Goal: Task Accomplishment & Management: Manage account settings

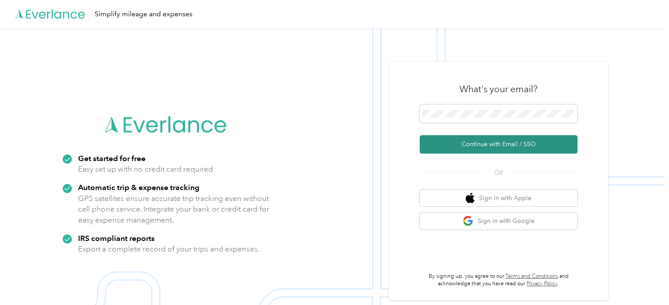
click at [471, 144] on button "Continue with Email / SSO" at bounding box center [499, 144] width 158 height 18
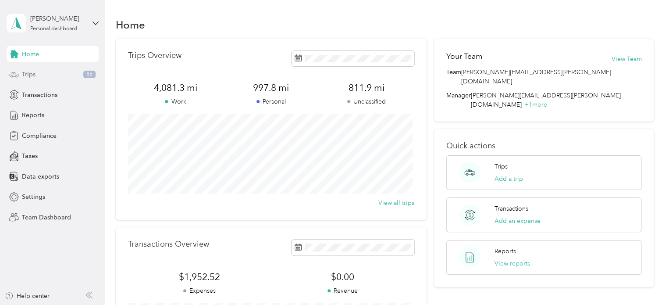
click at [52, 75] on div "Trips 56" at bounding box center [53, 75] width 92 height 16
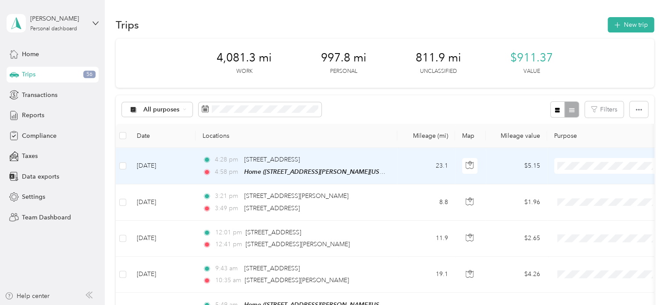
click at [579, 180] on span "Convergint Technologies" at bounding box center [616, 181] width 81 height 9
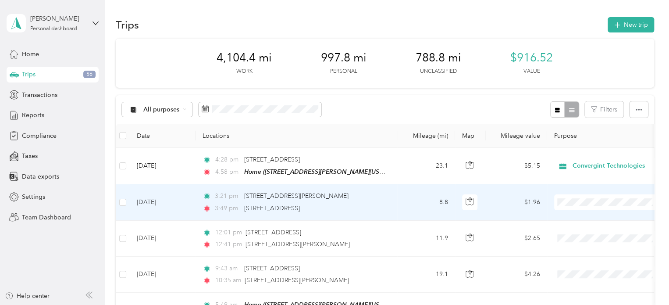
click at [574, 218] on span "Convergint Technologies" at bounding box center [609, 217] width 96 height 9
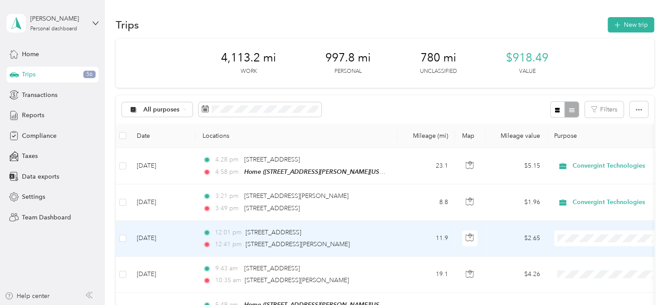
click at [573, 254] on span "Convergint Technologies" at bounding box center [609, 253] width 96 height 9
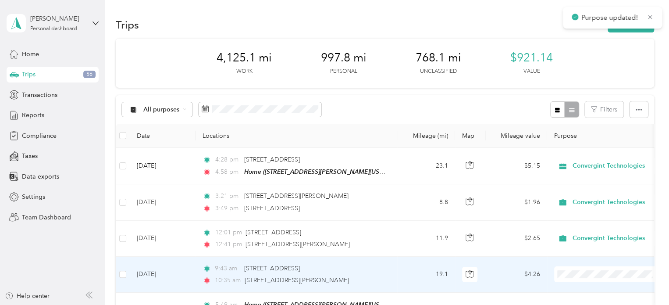
click at [580, 243] on li "Convergint Technologies" at bounding box center [608, 241] width 109 height 15
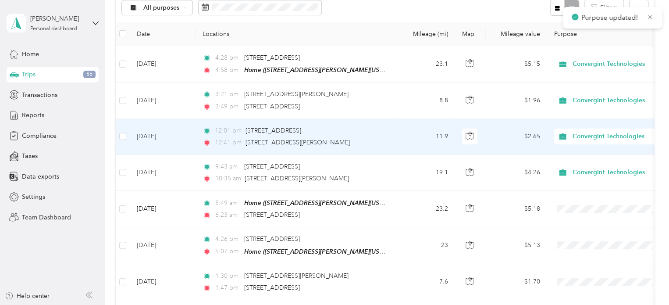
scroll to position [113, 0]
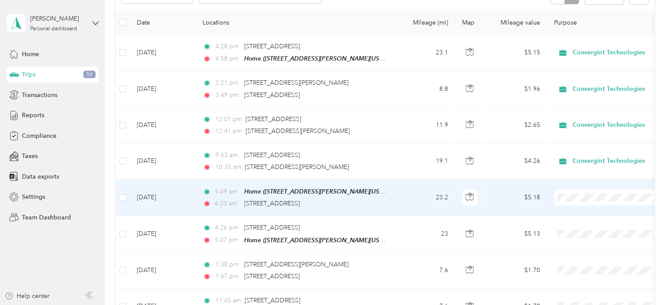
click at [581, 208] on span "Convergint Technologies" at bounding box center [616, 212] width 81 height 9
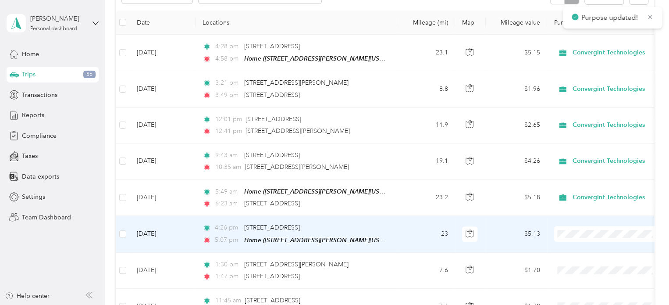
click at [572, 244] on span "Convergint Technologies" at bounding box center [609, 248] width 96 height 9
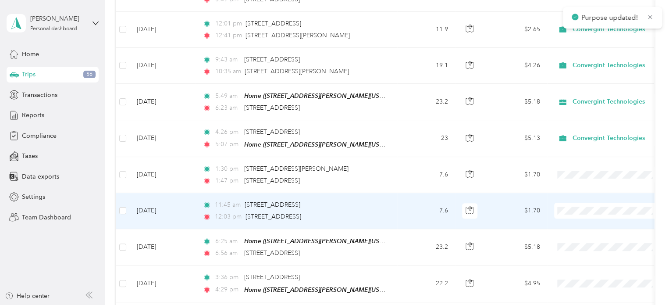
scroll to position [211, 0]
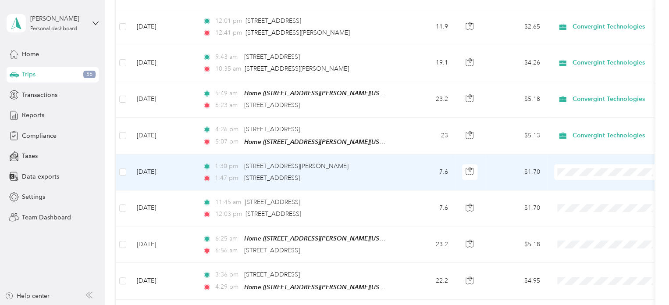
click at [588, 187] on li "Convergint Technologies" at bounding box center [608, 186] width 109 height 15
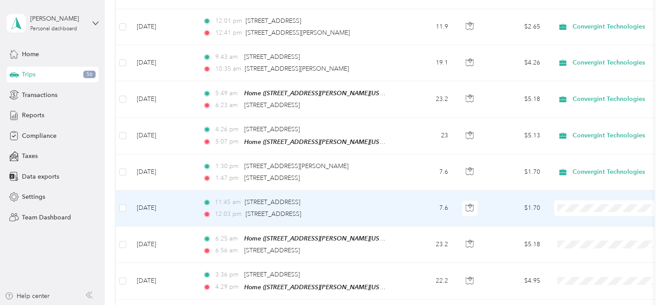
click at [572, 224] on li "Convergint Technologies" at bounding box center [608, 221] width 109 height 15
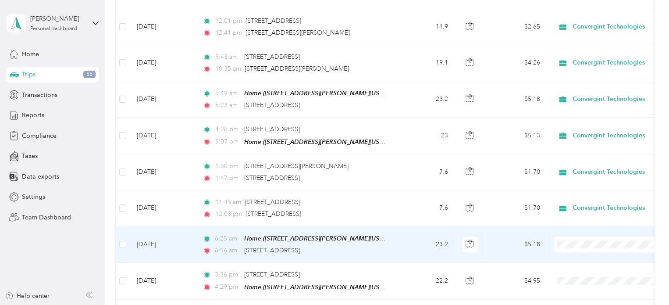
click at [575, 254] on span "Convergint Technologies" at bounding box center [609, 256] width 96 height 9
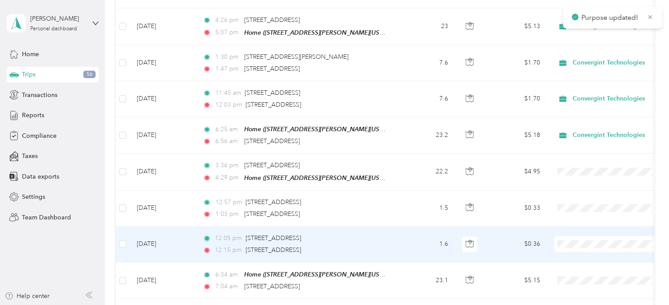
scroll to position [329, 0]
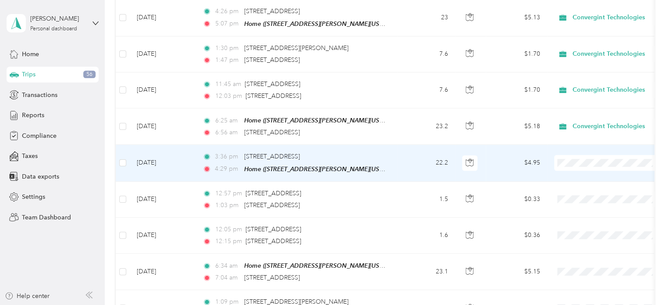
click at [584, 174] on span "Convergint Technologies" at bounding box center [616, 175] width 81 height 9
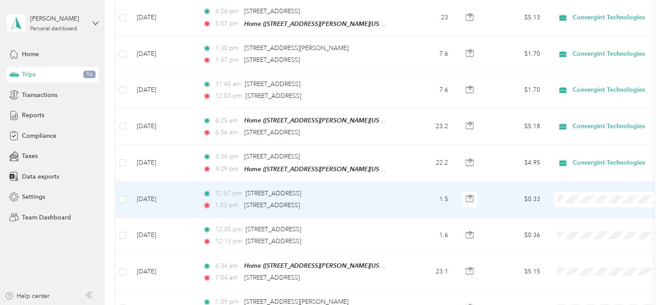
click at [573, 216] on ol "Convergint Technologies Personal" at bounding box center [608, 219] width 109 height 31
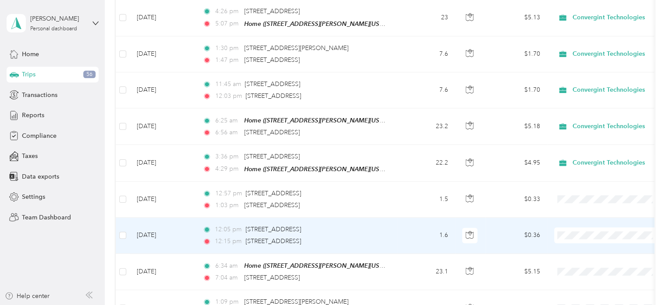
click at [570, 243] on li "Convergint Technologies" at bounding box center [608, 247] width 109 height 15
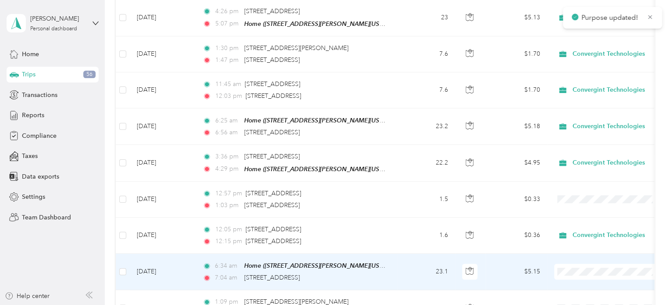
click at [571, 240] on ol "Convergint Technologies Personal" at bounding box center [608, 240] width 109 height 31
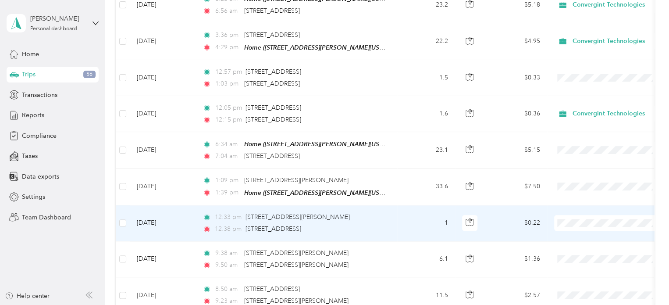
scroll to position [457, 0]
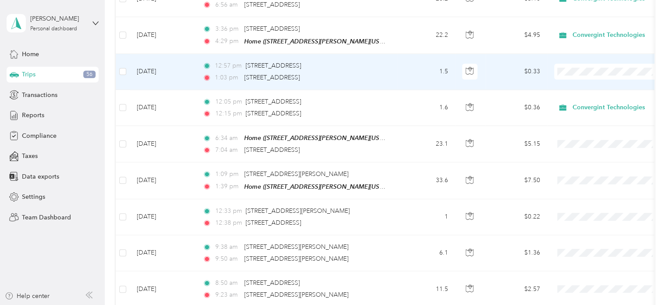
click at [588, 82] on span "Convergint Technologies" at bounding box center [616, 81] width 81 height 9
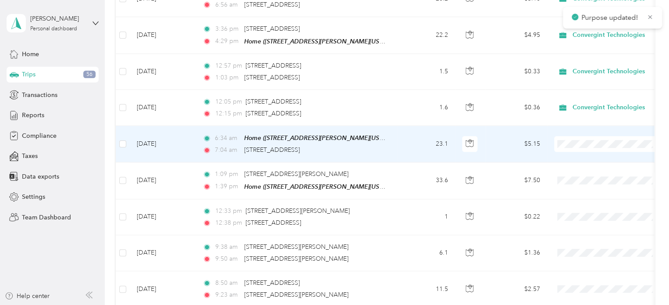
click at [570, 154] on icon at bounding box center [566, 156] width 11 height 7
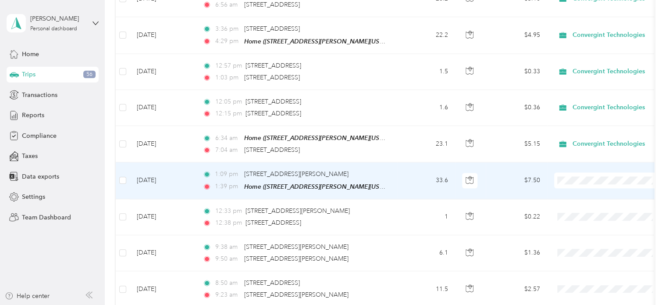
click at [582, 191] on span "Convergint Technologies" at bounding box center [616, 192] width 81 height 9
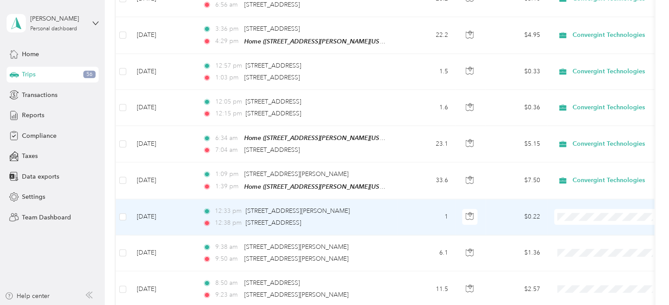
click at [573, 229] on li "Convergint Technologies" at bounding box center [608, 226] width 109 height 15
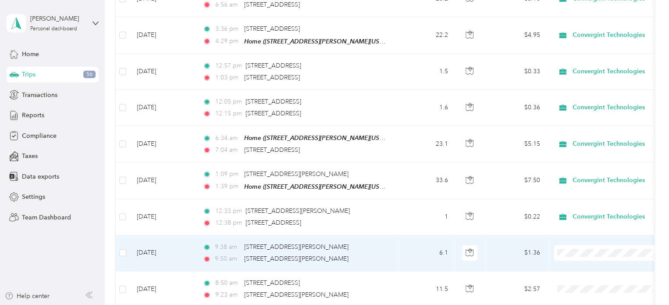
click at [571, 263] on icon at bounding box center [566, 264] width 11 height 7
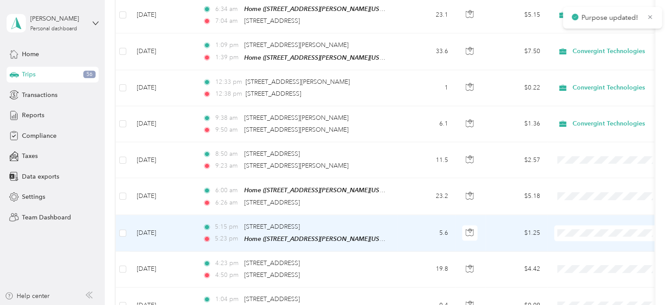
scroll to position [589, 0]
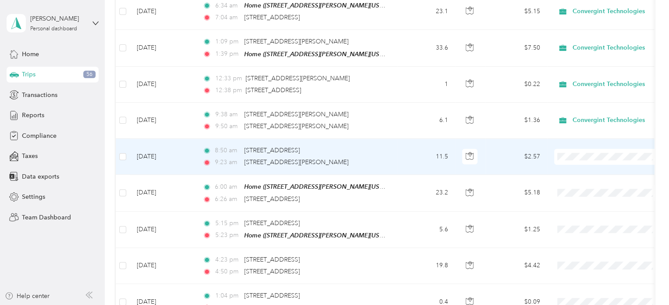
click at [584, 171] on li "Convergint Technologies" at bounding box center [608, 168] width 109 height 15
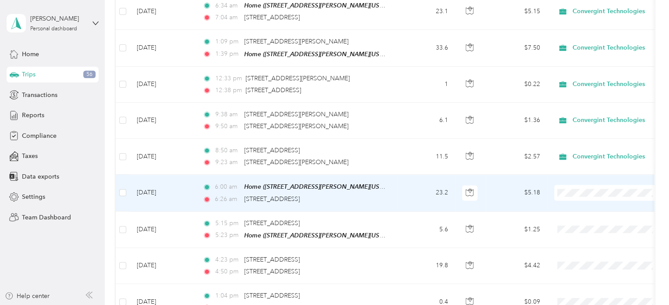
click at [572, 203] on span "Convergint Technologies" at bounding box center [609, 204] width 96 height 9
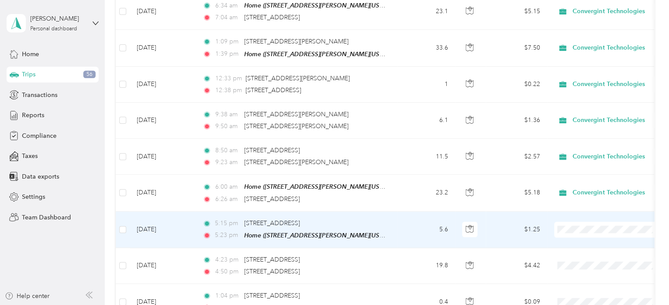
click at [581, 254] on span "Personal" at bounding box center [616, 252] width 81 height 9
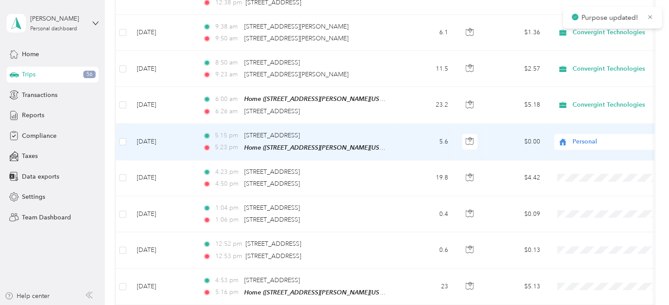
scroll to position [687, 0]
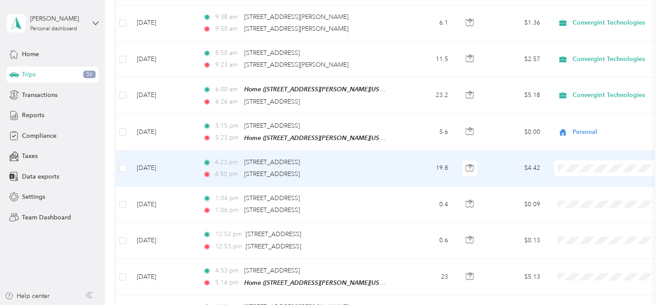
click at [581, 168] on span at bounding box center [608, 168] width 109 height 16
click at [590, 192] on span "Personal" at bounding box center [616, 193] width 81 height 9
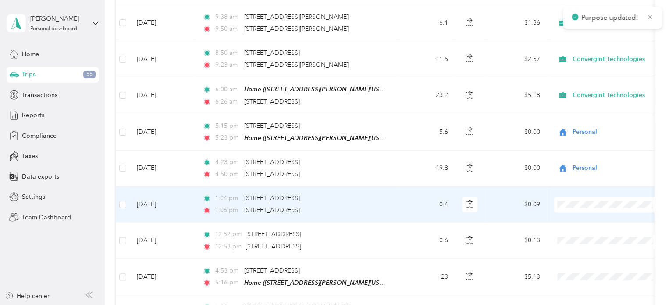
click at [579, 213] on span "Convergint Technologies" at bounding box center [616, 214] width 81 height 9
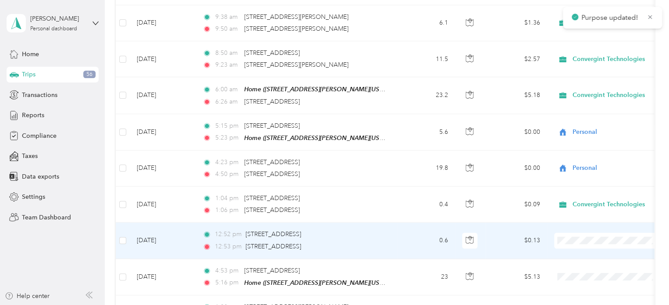
click at [575, 249] on span "Convergint Technologies" at bounding box center [609, 250] width 96 height 9
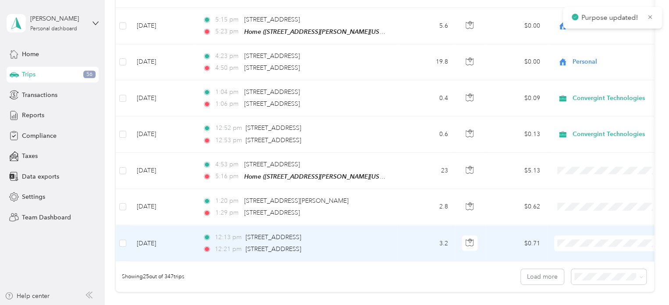
scroll to position [794, 0]
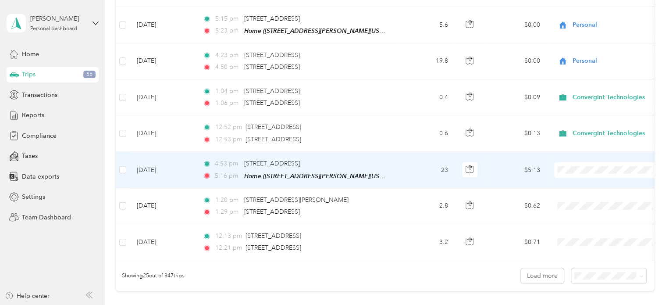
click at [574, 168] on span at bounding box center [608, 170] width 109 height 16
click at [576, 177] on span "Convergint Technologies" at bounding box center [616, 179] width 81 height 9
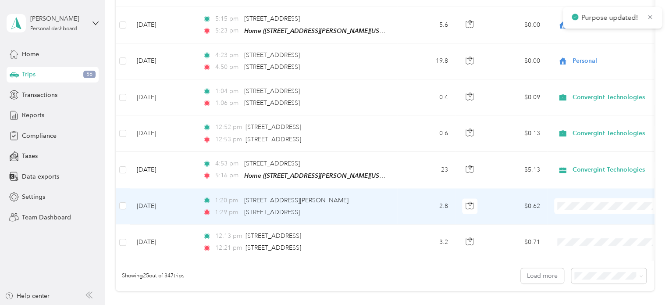
click at [571, 211] on span "Convergint Technologies" at bounding box center [609, 212] width 96 height 9
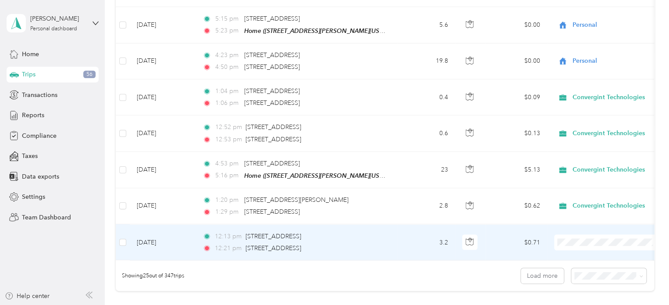
click at [577, 249] on span "Convergint Technologies" at bounding box center [616, 251] width 81 height 9
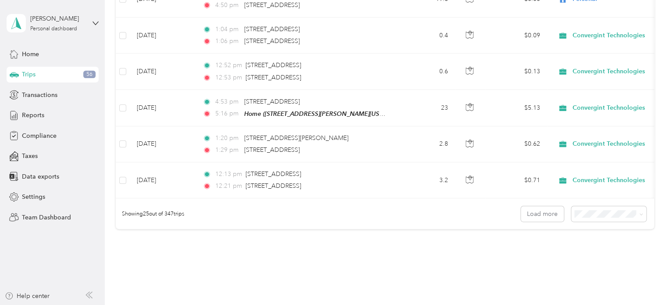
scroll to position [849, 0]
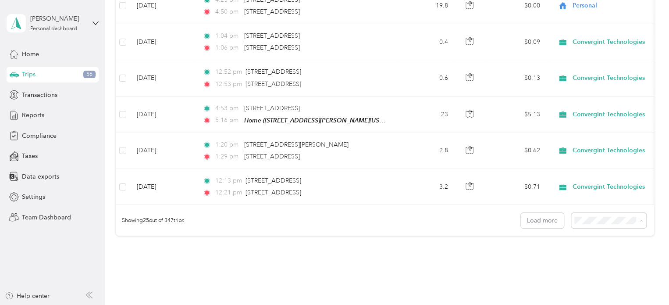
click at [603, 268] on span "100 per load" at bounding box center [593, 266] width 36 height 7
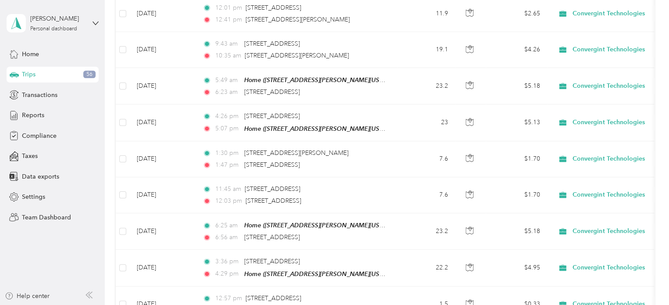
scroll to position [849, 0]
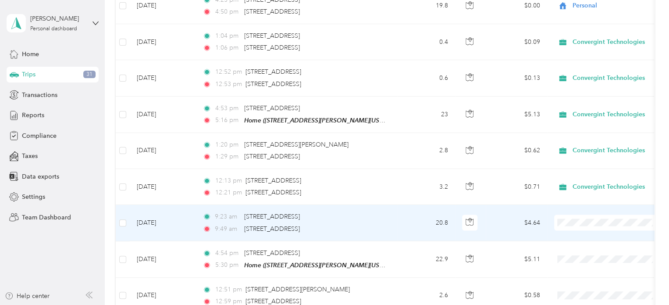
click at [574, 231] on span "Convergint Technologies" at bounding box center [609, 231] width 96 height 9
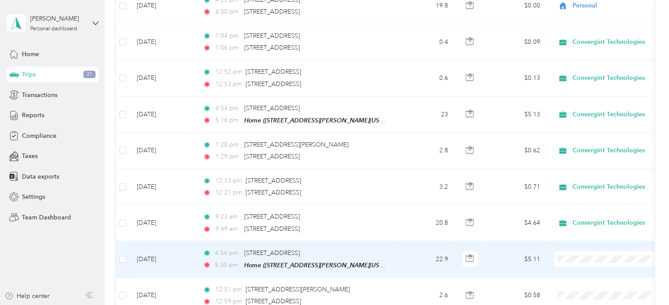
click at [580, 269] on li "Convergint Technologies" at bounding box center [608, 268] width 109 height 15
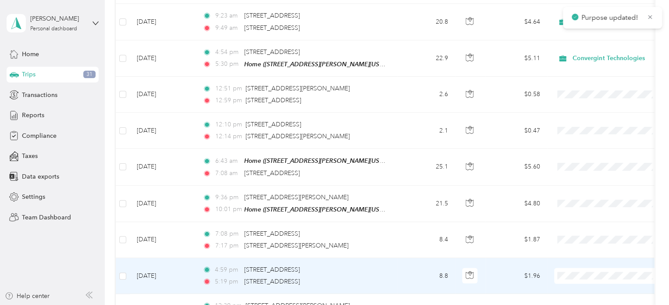
scroll to position [1050, 0]
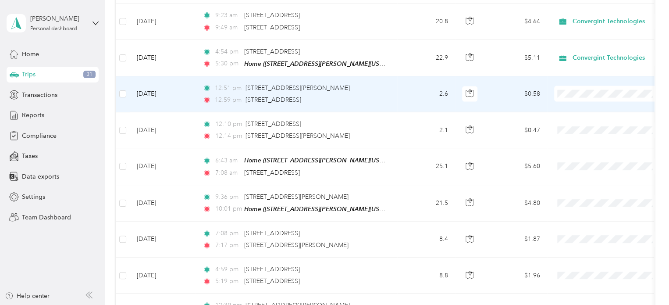
click at [578, 104] on span "Convergint Technologies" at bounding box center [616, 100] width 81 height 9
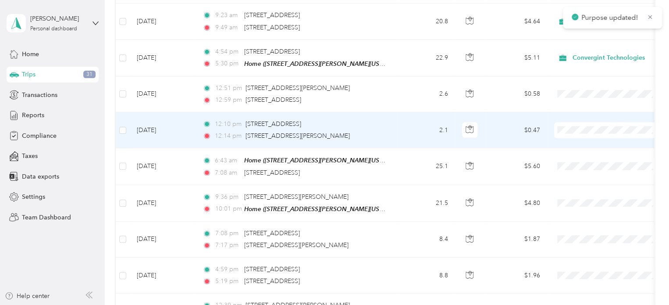
click at [572, 137] on span "Convergint Technologies" at bounding box center [609, 138] width 96 height 9
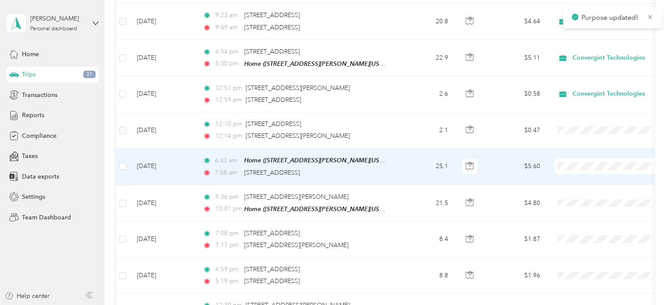
click at [579, 174] on span "Convergint Technologies" at bounding box center [616, 174] width 81 height 9
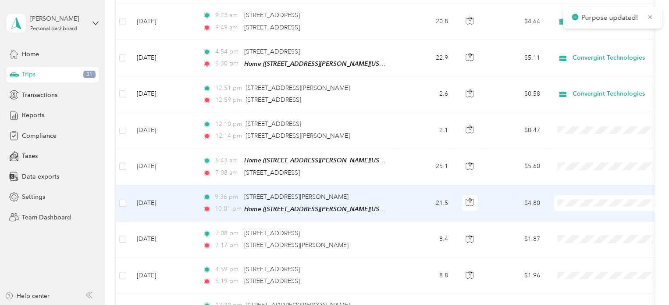
click at [566, 210] on icon at bounding box center [565, 211] width 7 height 6
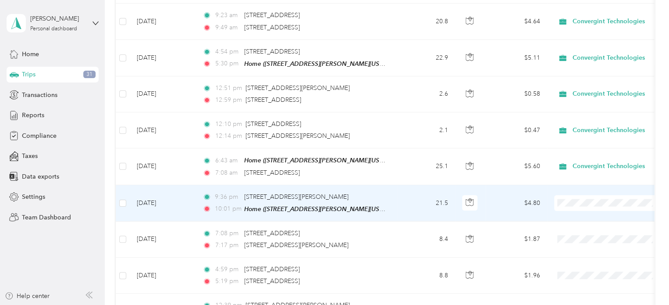
click at [577, 208] on span "Convergint Technologies" at bounding box center [616, 206] width 81 height 9
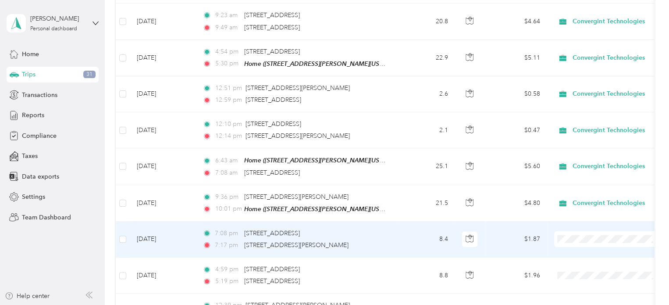
click at [572, 246] on span "Convergint Technologies" at bounding box center [609, 246] width 96 height 9
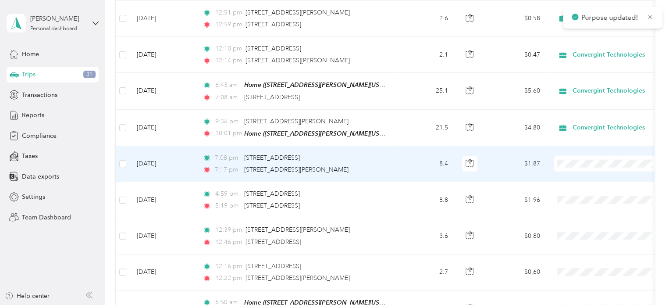
scroll to position [1137, 0]
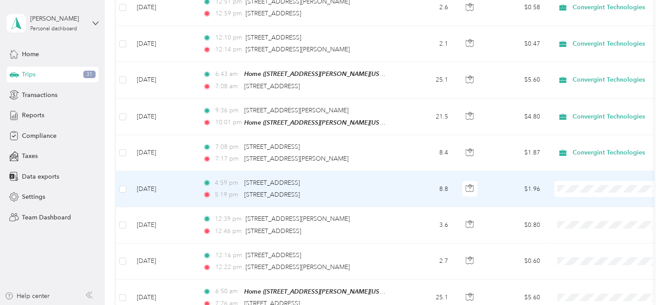
click at [579, 198] on span "Convergint Technologies" at bounding box center [616, 196] width 81 height 9
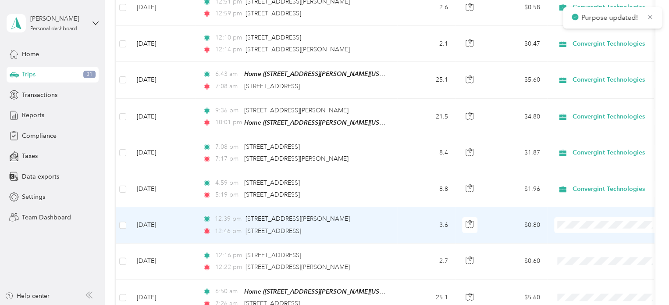
click at [583, 244] on span "Personal" at bounding box center [616, 243] width 81 height 9
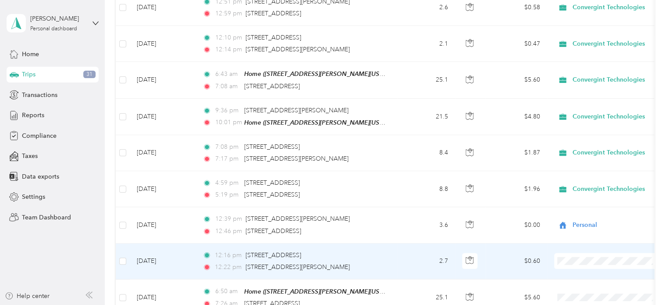
click at [581, 282] on span "Personal" at bounding box center [616, 279] width 81 height 9
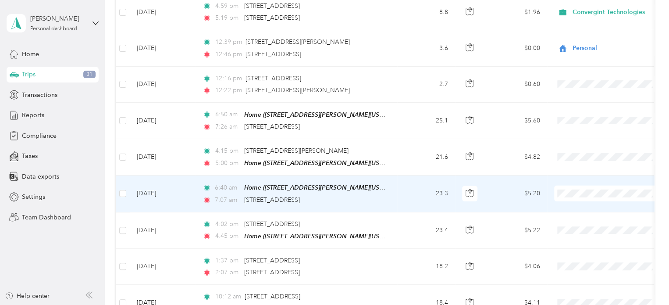
scroll to position [1315, 0]
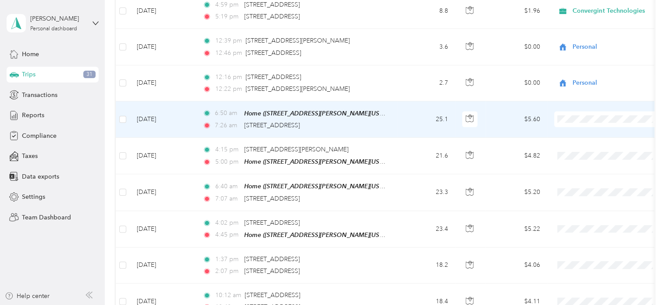
click at [586, 127] on span "Convergint Technologies" at bounding box center [616, 125] width 81 height 9
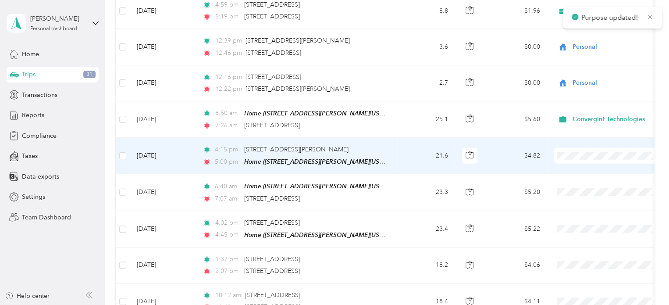
click at [580, 163] on li "Convergint Technologies" at bounding box center [608, 160] width 109 height 15
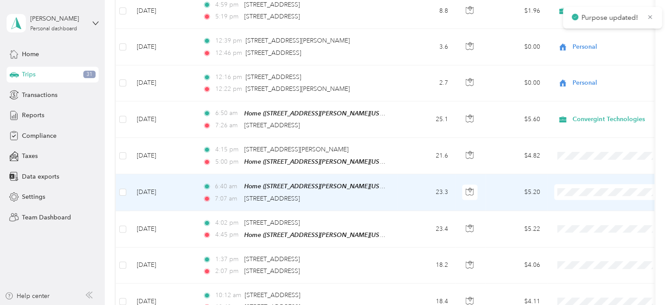
click at [582, 194] on span "Convergint Technologies" at bounding box center [616, 197] width 81 height 9
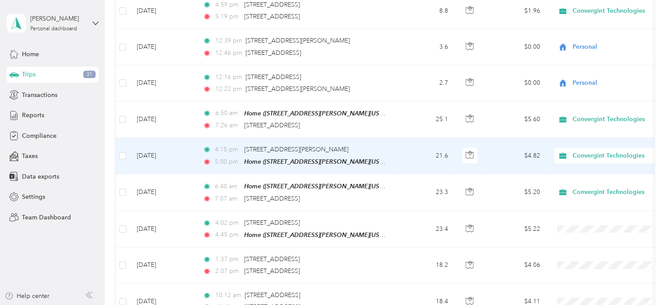
click at [573, 151] on div "Convergint Technologies" at bounding box center [608, 156] width 109 height 16
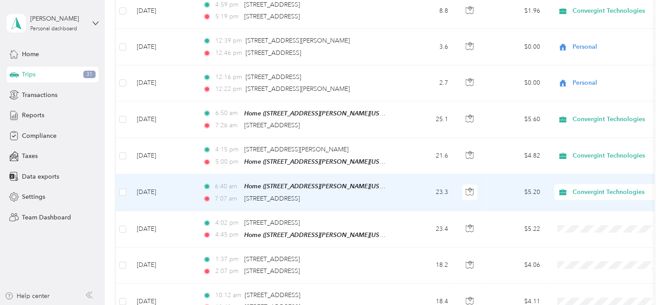
click at [527, 191] on td "$5.20" at bounding box center [516, 192] width 61 height 36
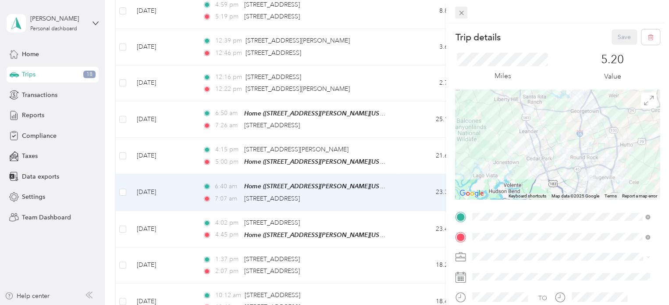
click at [461, 14] on icon at bounding box center [461, 12] width 7 height 7
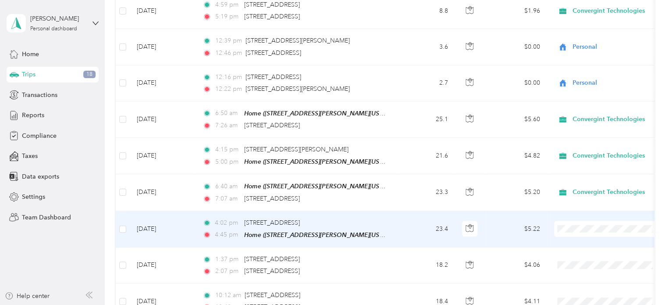
click at [584, 232] on span "Convergint Technologies" at bounding box center [616, 234] width 81 height 9
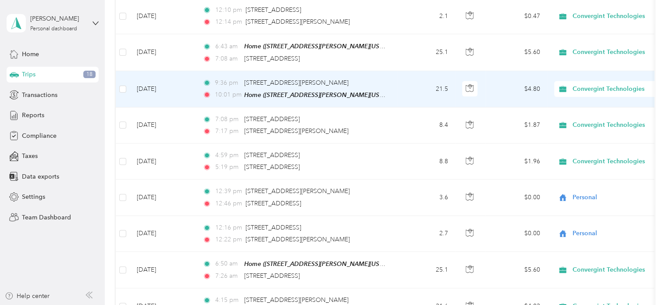
scroll to position [1167, 0]
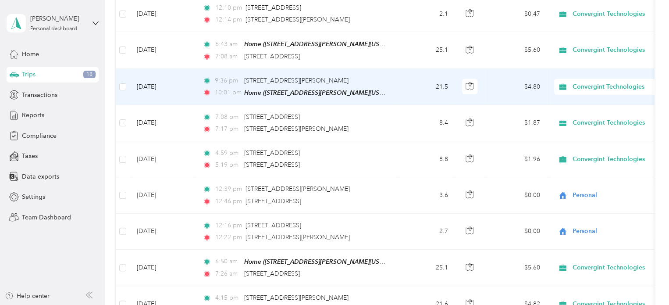
click at [591, 82] on span "Convergint Technologies" at bounding box center [613, 87] width 80 height 10
click at [589, 106] on span "Personal" at bounding box center [617, 110] width 83 height 9
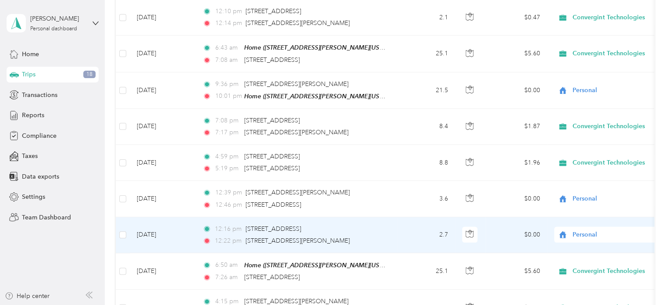
scroll to position [1163, 0]
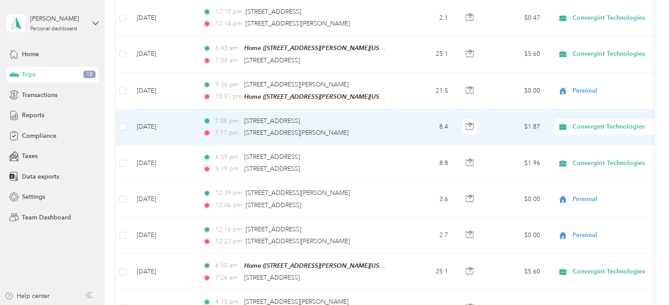
click at [595, 122] on span "Convergint Technologies" at bounding box center [613, 127] width 80 height 10
click at [593, 148] on span "Personal" at bounding box center [617, 148] width 83 height 9
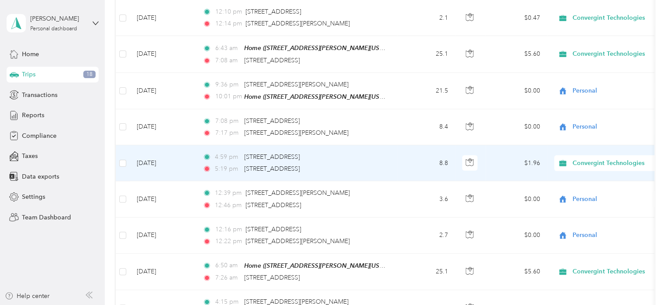
click at [575, 158] on span "Convergint Technologies" at bounding box center [613, 163] width 80 height 10
click at [576, 181] on span "Personal" at bounding box center [617, 182] width 83 height 9
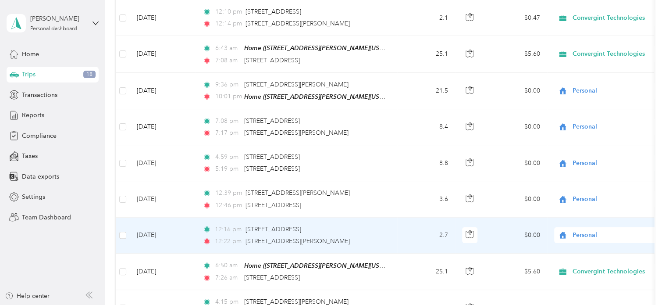
click at [574, 230] on span "Personal" at bounding box center [613, 235] width 80 height 10
click at [577, 242] on span "Convergint Technologies" at bounding box center [616, 240] width 81 height 9
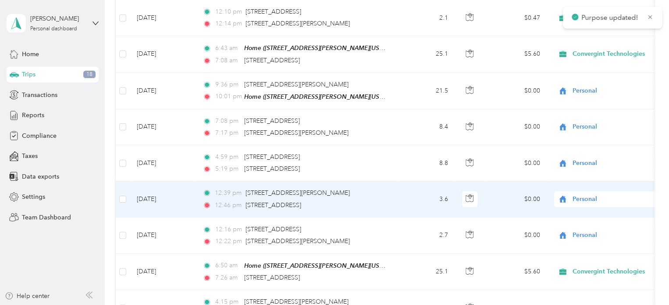
click at [577, 194] on span "Personal" at bounding box center [613, 199] width 80 height 10
click at [582, 205] on span "Convergint Technologies" at bounding box center [616, 206] width 81 height 9
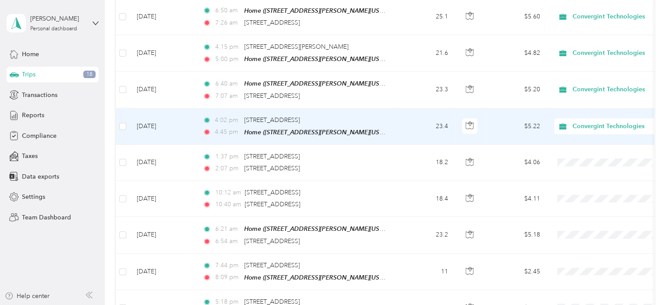
scroll to position [1418, 0]
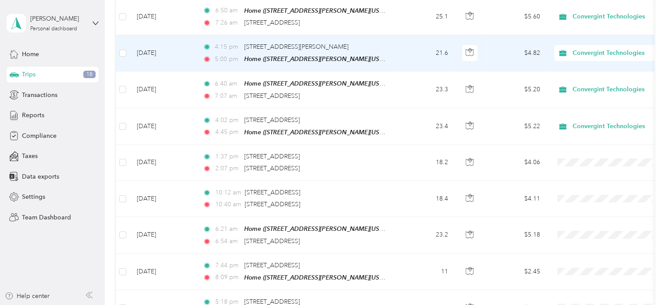
click at [582, 48] on span "Convergint Technologies" at bounding box center [613, 53] width 80 height 10
click at [587, 70] on li "Personal" at bounding box center [609, 71] width 111 height 15
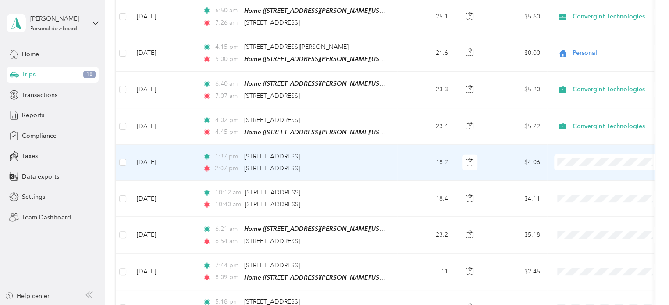
click at [589, 164] on span "Convergint Technologies" at bounding box center [616, 166] width 81 height 9
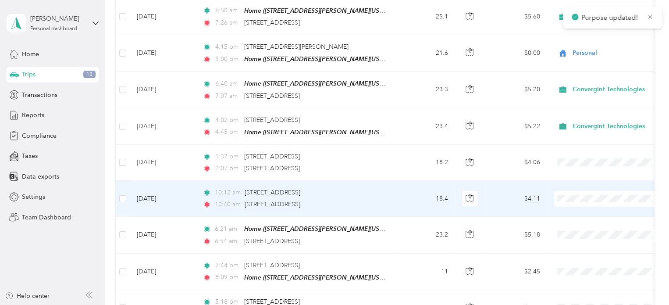
click at [584, 181] on td at bounding box center [608, 199] width 123 height 36
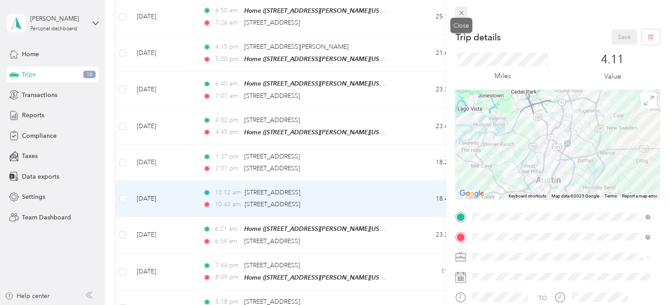
click at [460, 11] on icon at bounding box center [461, 12] width 7 height 7
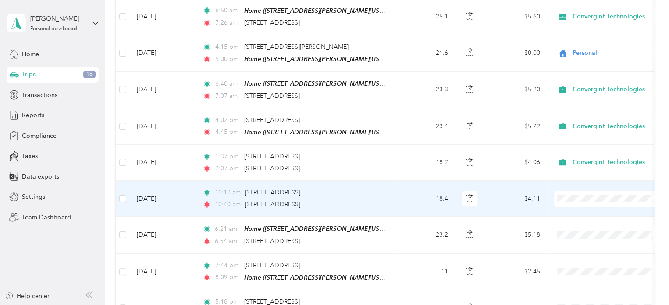
click at [580, 203] on span "Convergint Technologies" at bounding box center [616, 202] width 81 height 9
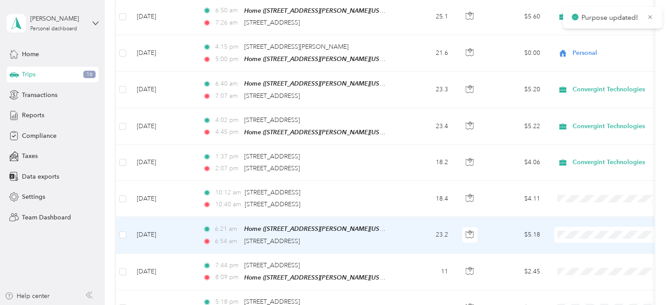
click at [581, 236] on span "Convergint Technologies" at bounding box center [616, 236] width 81 height 9
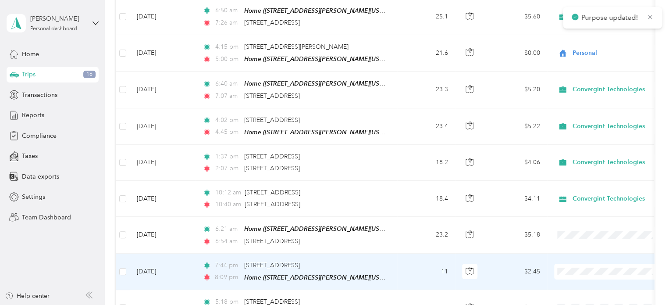
click at [582, 277] on li "Convergint Technologies" at bounding box center [608, 273] width 109 height 15
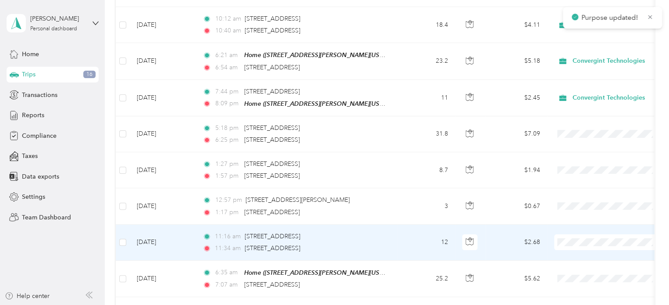
scroll to position [1594, 0]
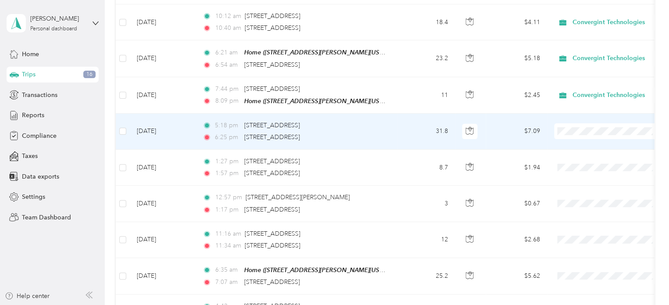
click at [575, 124] on span at bounding box center [608, 131] width 109 height 16
click at [582, 134] on span "Convergint Technologies" at bounding box center [616, 135] width 81 height 9
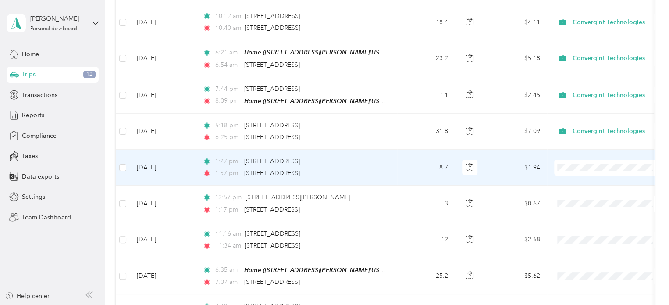
click at [579, 171] on span "Convergint Technologies" at bounding box center [616, 166] width 81 height 9
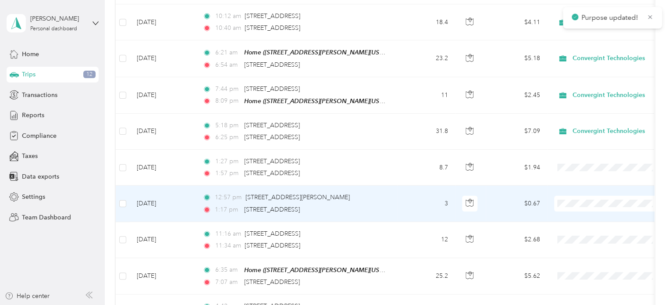
click at [578, 207] on span "Convergint Technologies" at bounding box center [616, 203] width 81 height 9
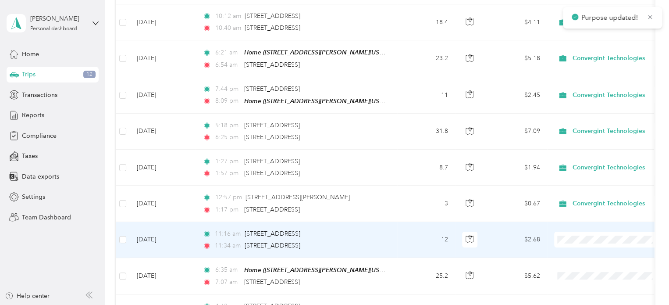
click at [577, 241] on span "Convergint Technologies" at bounding box center [616, 243] width 81 height 9
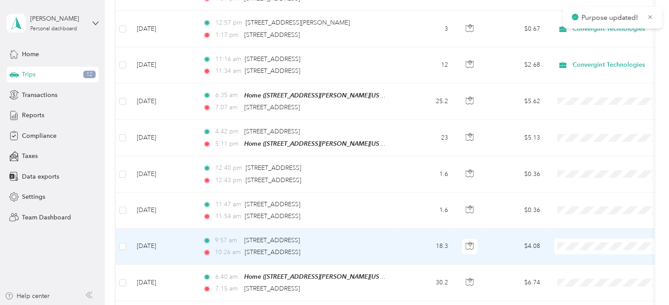
scroll to position [1768, 0]
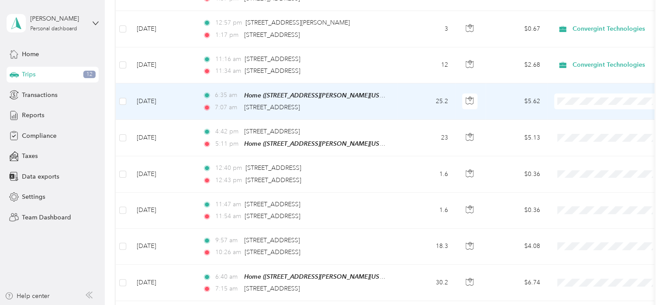
click at [595, 104] on span "Convergint Technologies" at bounding box center [616, 104] width 81 height 9
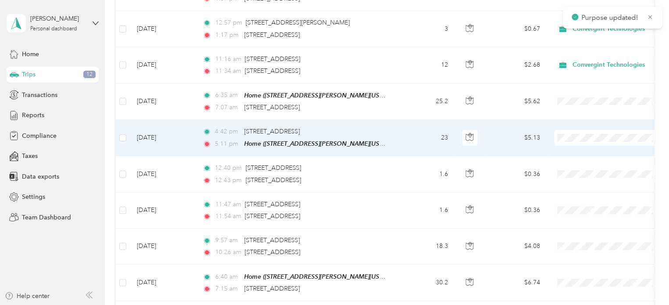
click at [582, 131] on span at bounding box center [608, 138] width 109 height 16
click at [583, 139] on span "Convergint Technologies" at bounding box center [616, 140] width 81 height 9
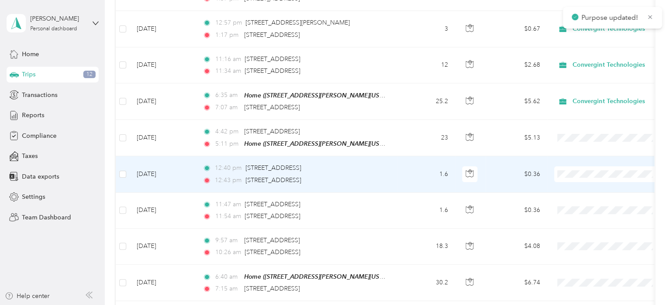
click at [577, 175] on span "Convergint Technologies" at bounding box center [616, 176] width 81 height 9
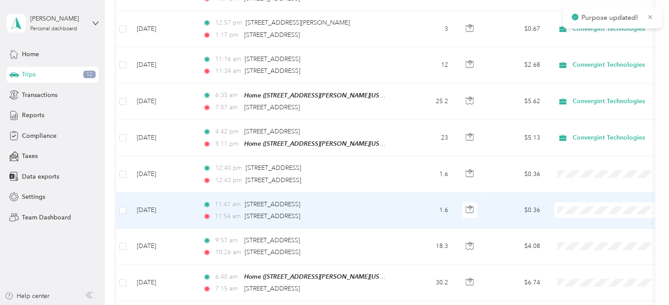
click at [579, 210] on span "Convergint Technologies" at bounding box center [616, 210] width 81 height 9
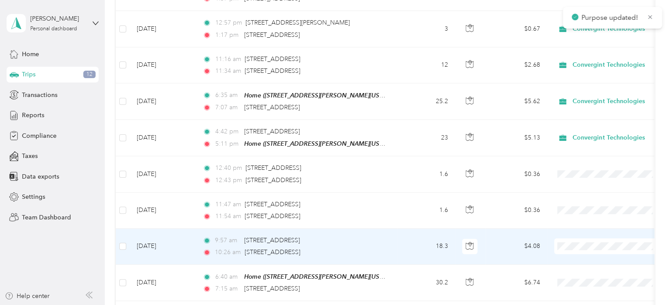
click at [582, 249] on li "Convergint Technologies" at bounding box center [608, 248] width 109 height 15
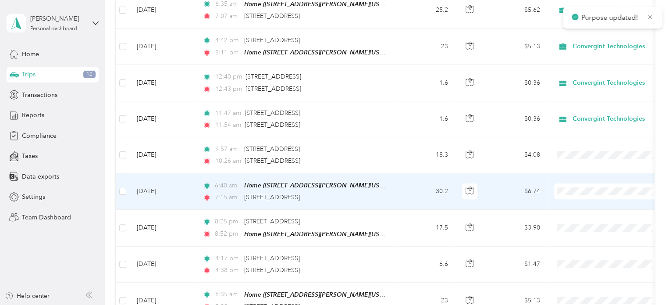
scroll to position [1861, 0]
click at [578, 190] on span "Convergint Technologies" at bounding box center [616, 192] width 81 height 9
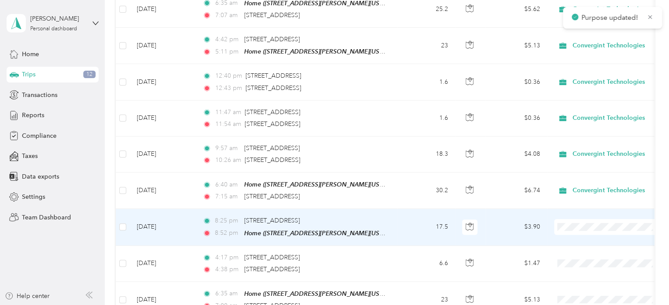
click at [574, 228] on span "Convergint Technologies" at bounding box center [609, 228] width 96 height 9
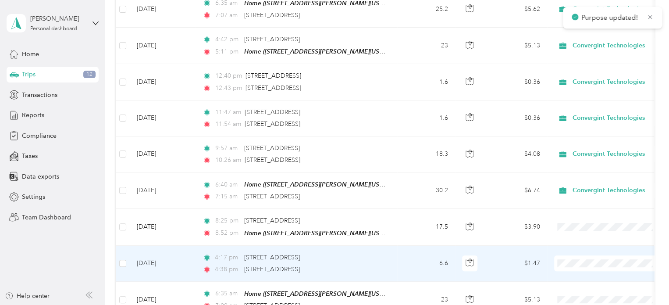
click at [576, 263] on span "Convergint Technologies" at bounding box center [616, 264] width 81 height 9
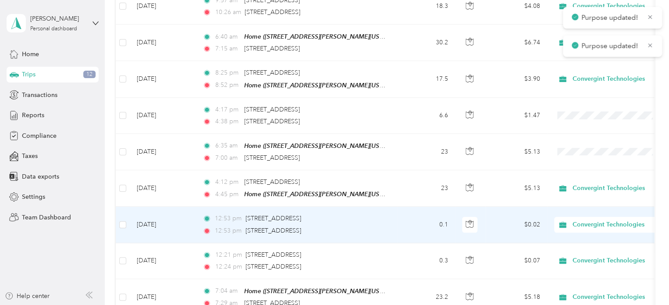
scroll to position [2013, 0]
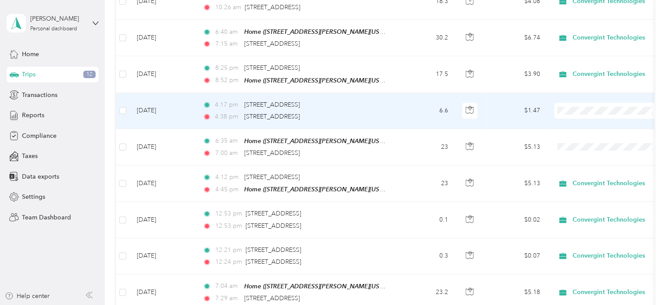
click at [579, 103] on span at bounding box center [608, 111] width 109 height 16
click at [577, 106] on li "Convergint Technologies" at bounding box center [608, 111] width 109 height 15
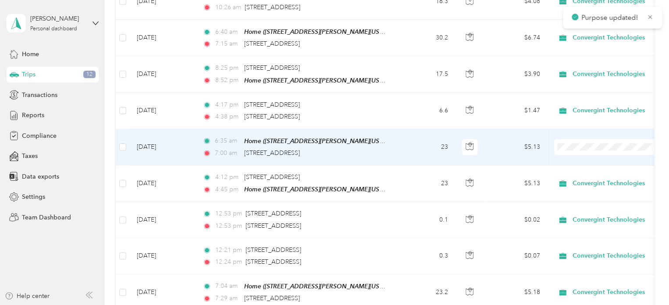
click at [582, 148] on span "Convergint Technologies" at bounding box center [616, 147] width 81 height 9
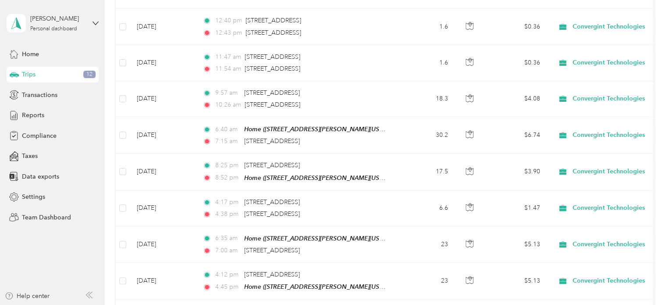
scroll to position [1832, 0]
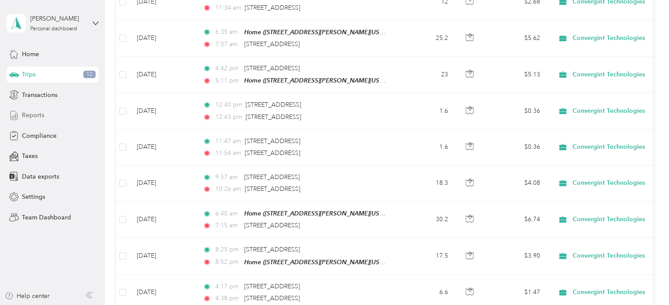
click at [60, 113] on div "Reports" at bounding box center [53, 115] width 92 height 16
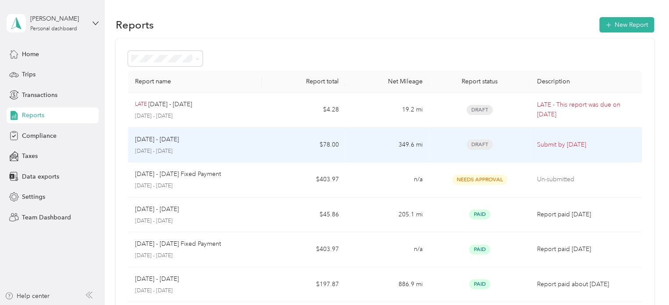
click at [612, 151] on td "Submit by [DATE]" at bounding box center [586, 145] width 112 height 35
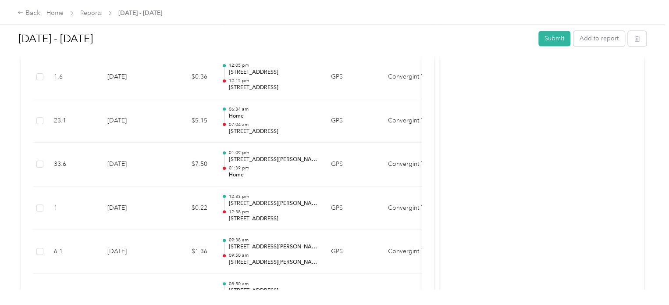
scroll to position [786, 0]
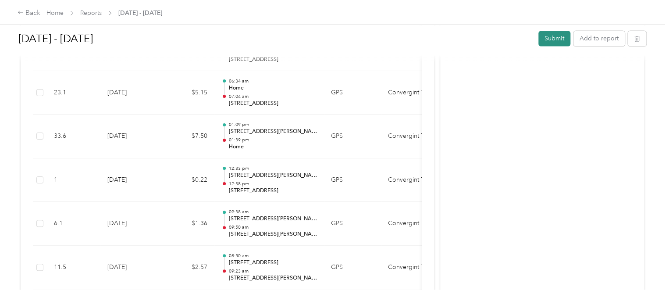
click at [546, 37] on button "Submit" at bounding box center [555, 38] width 32 height 15
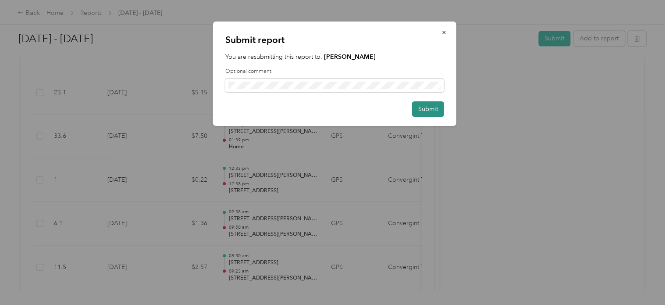
click at [420, 111] on button "Submit" at bounding box center [428, 108] width 32 height 15
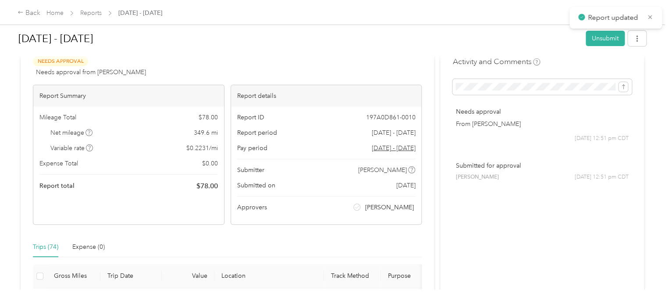
scroll to position [0, 0]
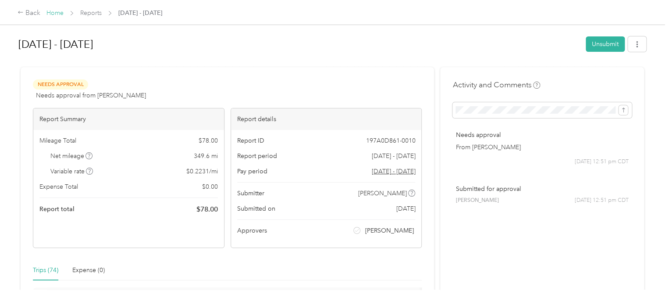
click at [52, 15] on link "Home" at bounding box center [54, 12] width 17 height 7
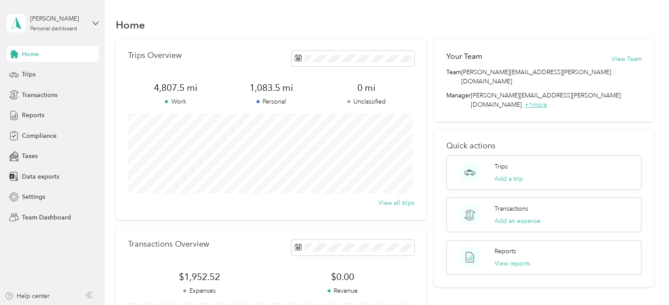
click at [547, 101] on span "+ 1 more" at bounding box center [536, 104] width 22 height 7
click at [621, 57] on button "View Team" at bounding box center [626, 58] width 30 height 9
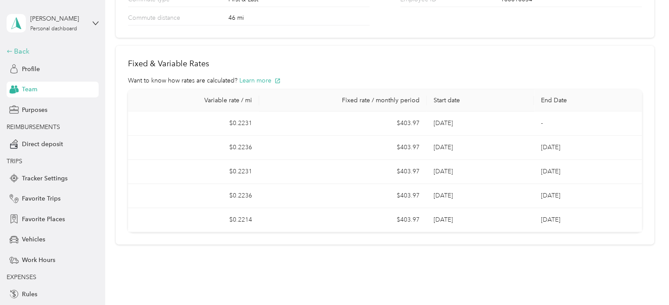
click at [25, 54] on div "Back" at bounding box center [51, 51] width 88 height 11
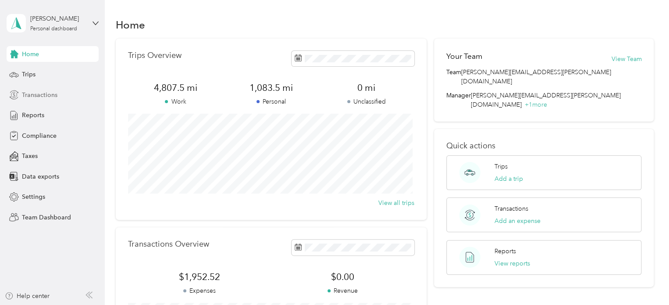
click at [54, 94] on span "Transactions" at bounding box center [40, 94] width 36 height 9
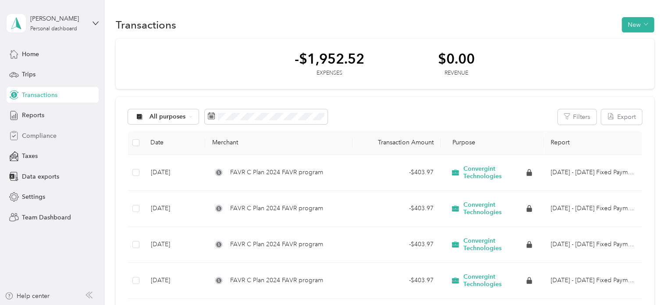
click at [61, 130] on div "Compliance" at bounding box center [53, 136] width 92 height 16
